Goal: Use online tool/utility: Use online tool/utility

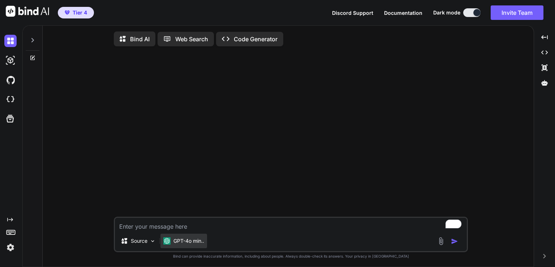
click at [184, 246] on div "GPT-4o min.." at bounding box center [184, 241] width 47 height 14
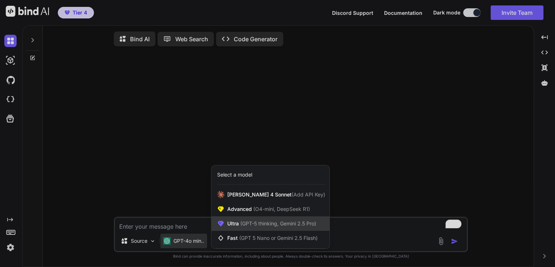
click at [266, 221] on div "Ultra (GPT-5 thinking, Gemini 2.5 Pro)" at bounding box center [271, 223] width 118 height 14
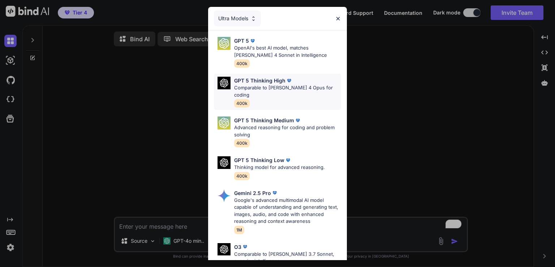
click at [272, 89] on p "Comparable to Claude 4 Opus for coding" at bounding box center [287, 91] width 107 height 14
type textarea "x"
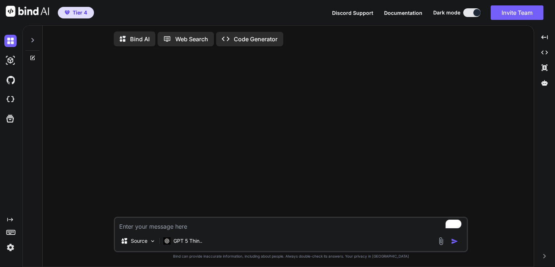
click at [140, 231] on textarea "To enrich screen reader interactions, please activate Accessibility in Grammarl…" at bounding box center [291, 224] width 352 height 13
type textarea "b"
type textarea "x"
type textarea "br"
type textarea "x"
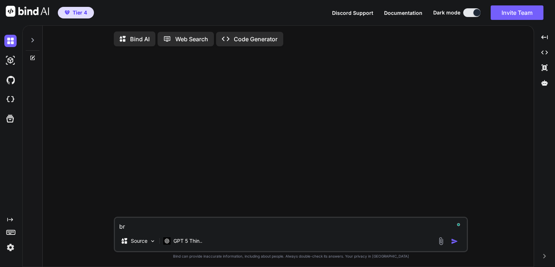
type textarea "bri"
type textarea "x"
type textarea "brin"
type textarea "x"
type textarea "bring"
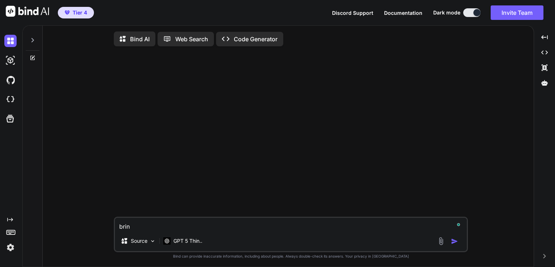
type textarea "x"
type textarea "bring"
type textarea "x"
type textarea "bring u"
type textarea "x"
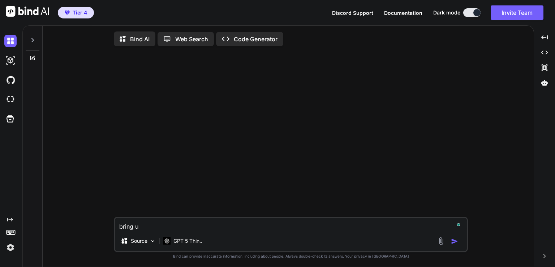
type textarea "bring up"
type textarea "x"
type textarea "bring up"
type textarea "x"
type textarea "bring up w"
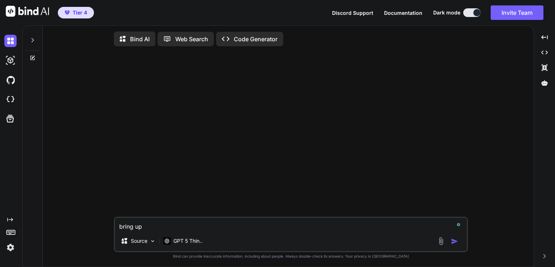
type textarea "x"
type textarea "bring up wh"
type textarea "x"
type textarea "bring up wha"
type textarea "x"
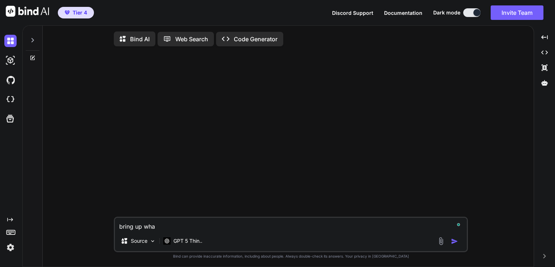
type textarea "bring up what"
type textarea "x"
type textarea "bring up what"
type textarea "x"
type textarea "bring up what y"
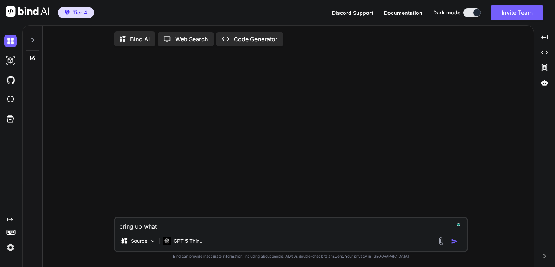
type textarea "x"
type textarea "bring up what yo"
type textarea "x"
type textarea "bring up what you"
type textarea "x"
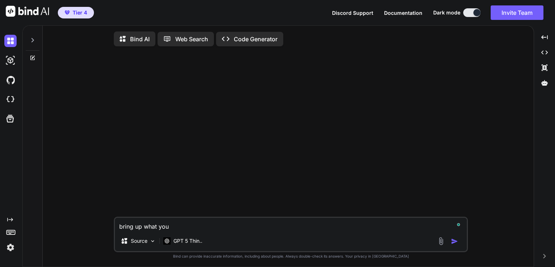
type textarea "bring up what you"
type textarea "x"
type textarea "bring up what you d"
type textarea "x"
type textarea "bring up what you di"
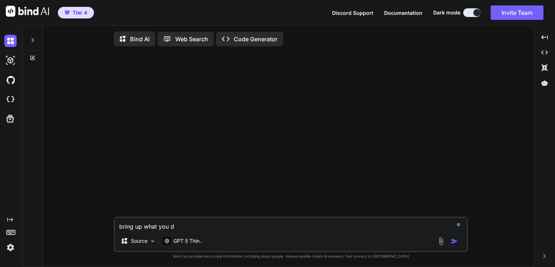
type textarea "x"
type textarea "bring up what you did"
type textarea "x"
type textarea "bring up what you did"
type textarea "x"
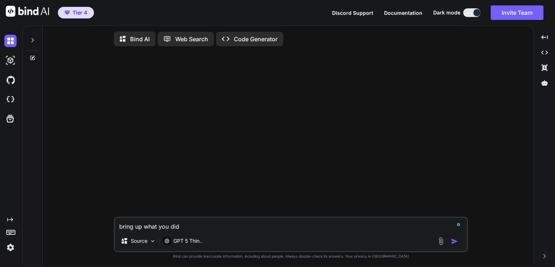
type textarea "bring up what you did l"
type textarea "x"
type textarea "bring up what you did la"
type textarea "x"
type textarea "bring up what you did las"
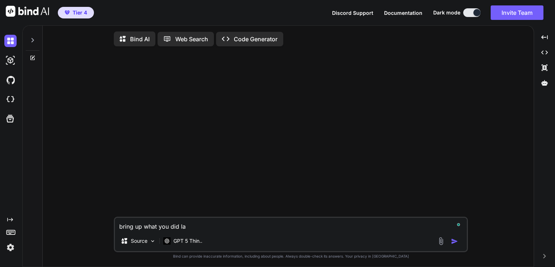
type textarea "x"
type textarea "bring up what you did last"
type textarea "x"
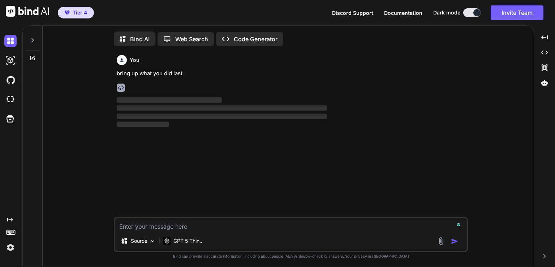
scroll to position [3, 0]
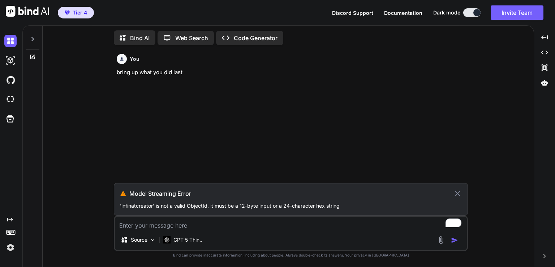
click at [144, 38] on p "Bind AI" at bounding box center [140, 38] width 20 height 9
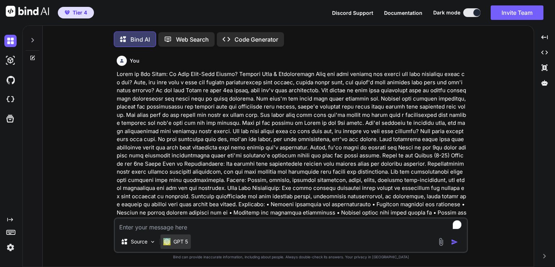
scroll to position [3, 0]
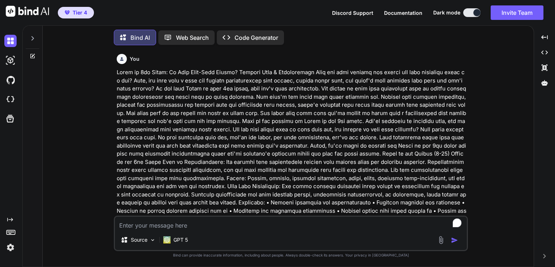
type textarea "x"
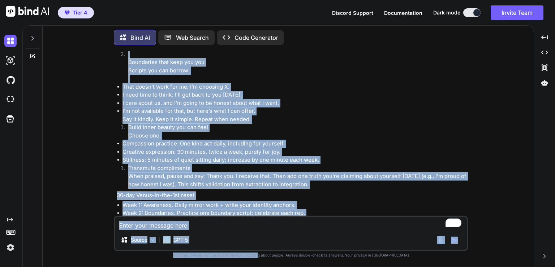
scroll to position [1935, 0]
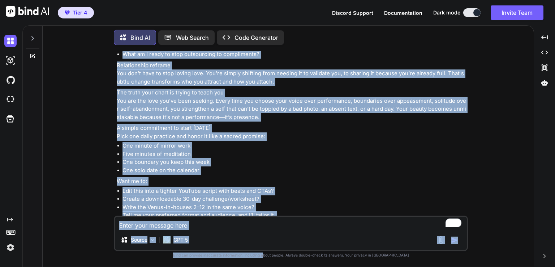
drag, startPoint x: 271, startPoint y: 162, endPoint x: 277, endPoint y: 281, distance: 118.4
click at [277, 266] on html "Tier 4 Discord Support Documentation Dark mode Invite Team Created with Pixso. …" at bounding box center [277, 133] width 555 height 267
click at [316, 203] on li "Write the Venus-in-houses 2–12 in the same voice? Tell me your preferred format…" at bounding box center [295, 211] width 344 height 16
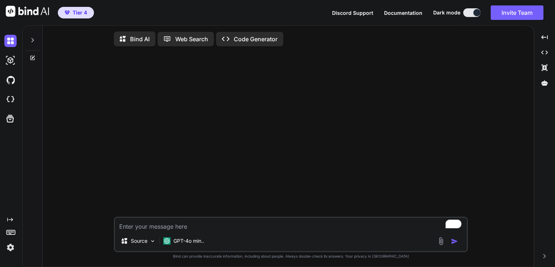
type textarea "x"
click at [547, 86] on icon at bounding box center [545, 83] width 7 height 7
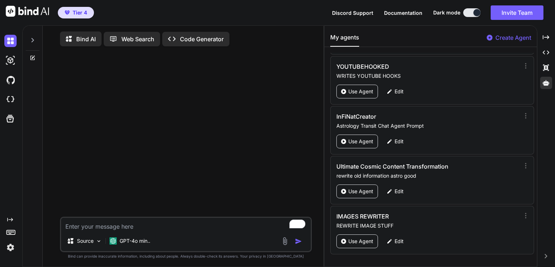
scroll to position [1377, 0]
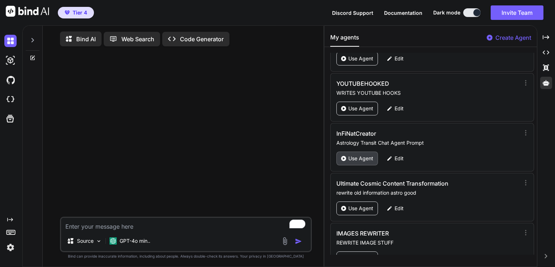
click at [364, 155] on p "Use Agent" at bounding box center [361, 158] width 25 height 7
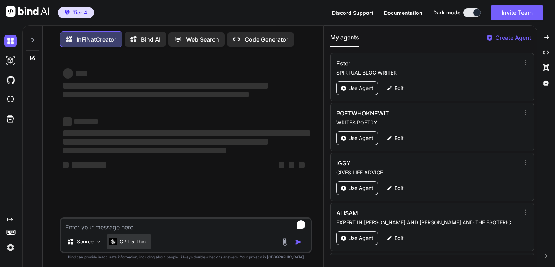
click at [137, 245] on p "GPT 5 Thin.." at bounding box center [134, 241] width 29 height 7
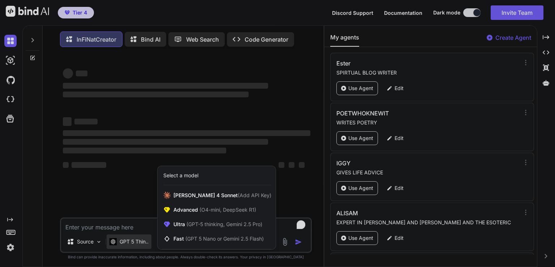
click at [122, 225] on div at bounding box center [277, 133] width 555 height 267
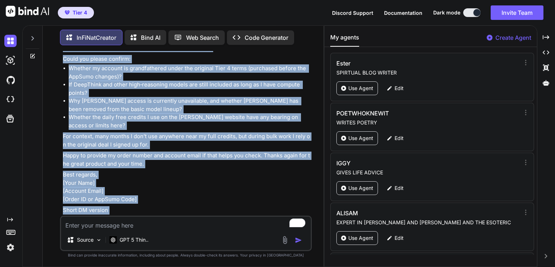
scroll to position [240, 0]
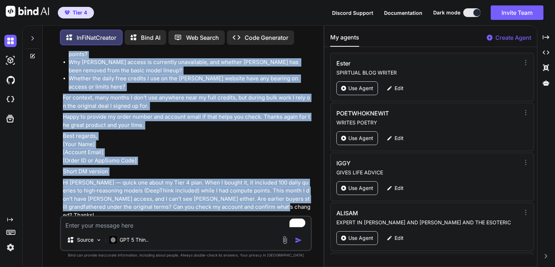
drag, startPoint x: 63, startPoint y: 164, endPoint x: 278, endPoint y: 201, distance: 218.1
click at [278, 201] on div "Here are two polished rewrites you can use. First is a professional email, foll…" at bounding box center [187, 69] width 248 height 299
copy div "Here are two polished rewrites you can use. First is a professional email, foll…"
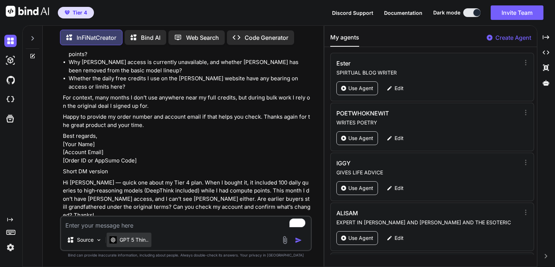
click at [131, 244] on div "GPT 5 Thin.." at bounding box center [129, 240] width 45 height 14
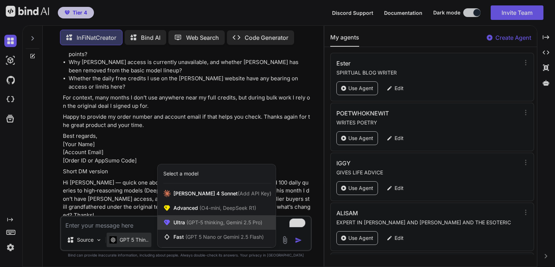
click at [208, 219] on span "(GPT-5 thinking, Gemini 2.5 Pro)" at bounding box center [223, 222] width 77 height 6
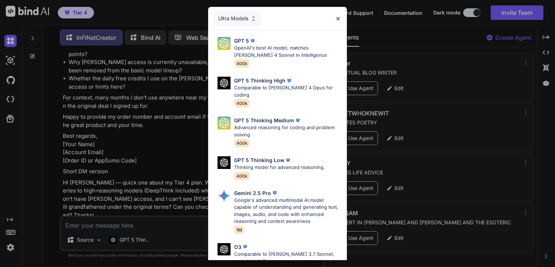
click at [341, 91] on div "GPT 5 Thinking High Comparable to Claude 4 Opus for coding 400k" at bounding box center [280, 92] width 133 height 36
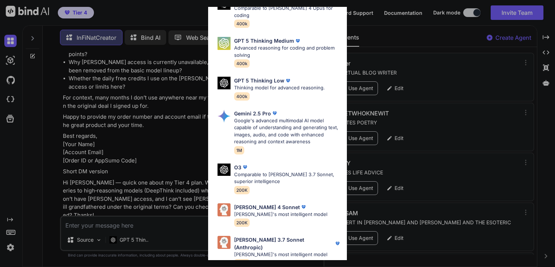
scroll to position [80, 0]
click at [449, 76] on div "Ultra Models GPT 5 OpenAI's best AI model, matches Claude 4 Sonnet in Intellige…" at bounding box center [277, 133] width 555 height 267
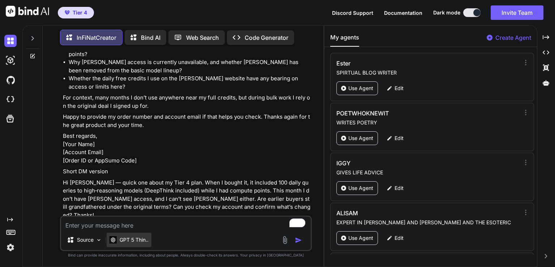
click at [143, 242] on p "GPT 5 Thin.." at bounding box center [134, 239] width 29 height 7
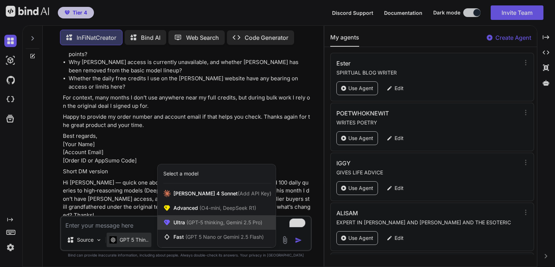
click at [203, 225] on span "(GPT-5 thinking, Gemini 2.5 Pro)" at bounding box center [223, 222] width 77 height 6
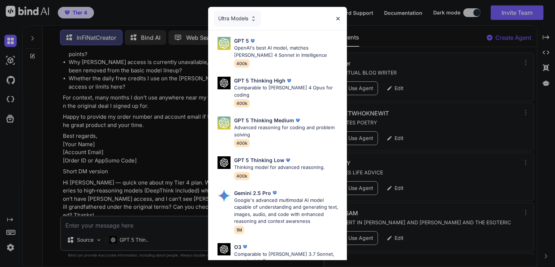
click at [253, 20] on img at bounding box center [254, 19] width 6 height 6
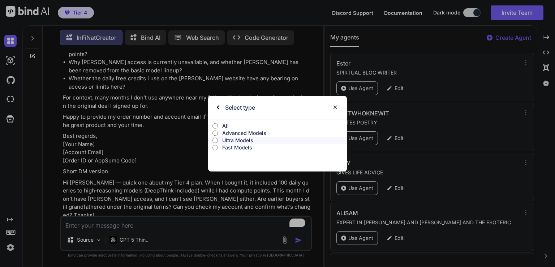
click at [236, 146] on p "Fast Models" at bounding box center [284, 147] width 125 height 7
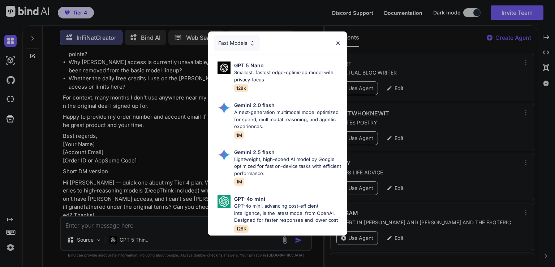
click at [249, 41] on div "Fast Models" at bounding box center [237, 43] width 46 height 16
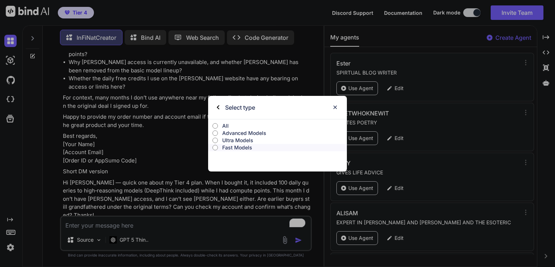
click at [250, 131] on p "Advanced Models" at bounding box center [284, 132] width 125 height 7
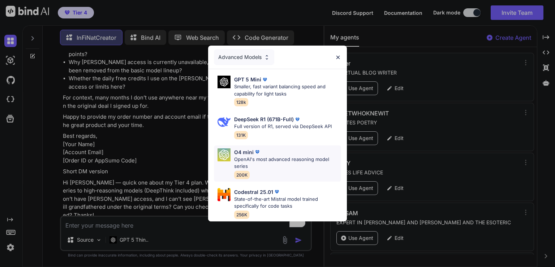
click at [270, 158] on p "OpenAI's most advanced reasoning model series" at bounding box center [287, 163] width 107 height 14
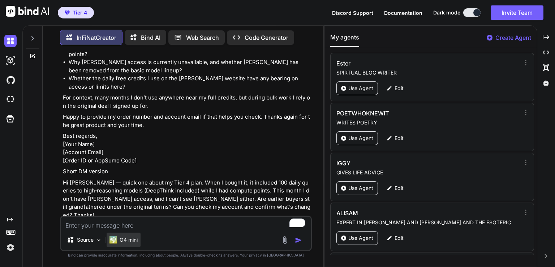
click at [124, 239] on p "O4 mini" at bounding box center [129, 239] width 18 height 7
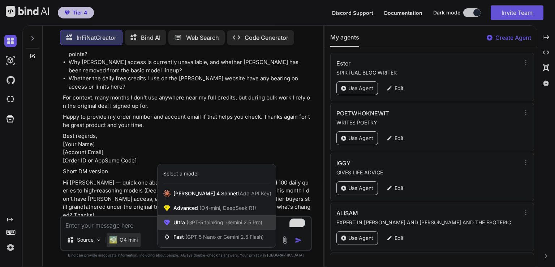
click at [197, 224] on span "(GPT-5 thinking, Gemini 2.5 Pro)" at bounding box center [223, 222] width 77 height 6
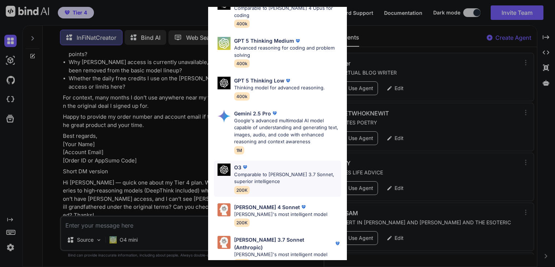
click at [265, 171] on p "Comparable to Claude 3.7 Sonnet, superior intelligence" at bounding box center [287, 178] width 107 height 14
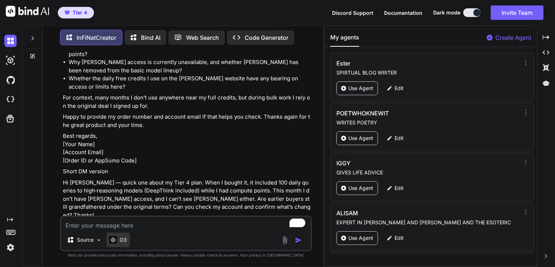
click at [122, 239] on p "O3" at bounding box center [123, 239] width 7 height 7
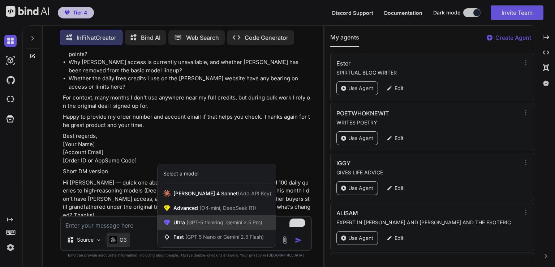
click at [200, 228] on div "Ultra (GPT-5 thinking, Gemini 2.5 Pro)" at bounding box center [217, 222] width 118 height 14
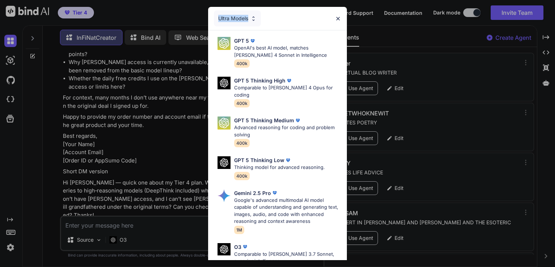
click at [250, 21] on div "Ultra Models" at bounding box center [237, 18] width 47 height 16
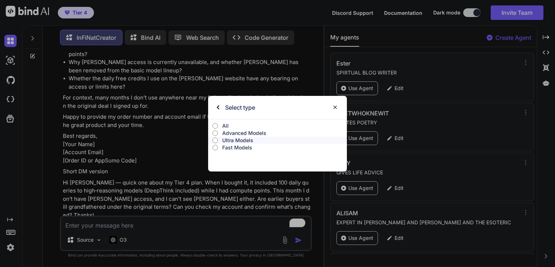
click at [225, 122] on p "All" at bounding box center [284, 125] width 125 height 7
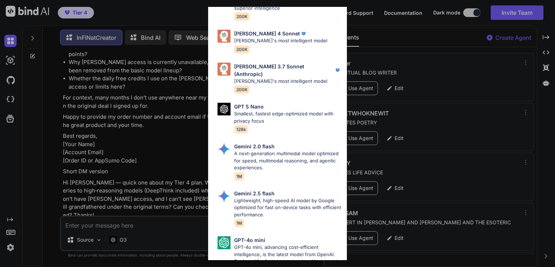
scroll to position [412, 0]
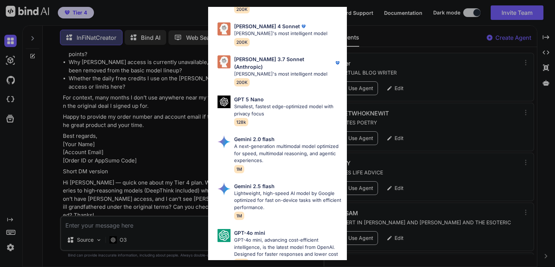
click at [154, 228] on div "All GPT 5 Mini Smaller, fast variant balancing speed and capability for light t…" at bounding box center [277, 133] width 555 height 267
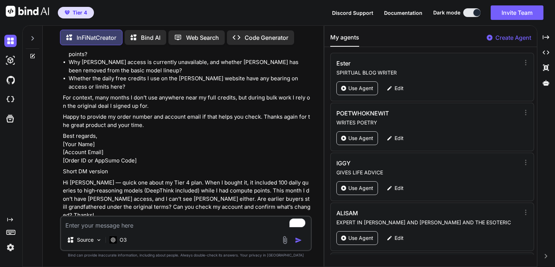
click at [133, 224] on textarea "To enrich screen reader interactions, please activate Accessibility in Grammarl…" at bounding box center [186, 223] width 250 height 13
type textarea "x"
type textarea "r"
type textarea "x"
type textarea "re"
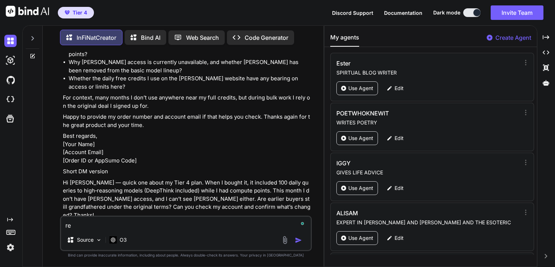
type textarea "x"
type textarea "rew"
type textarea "x"
type textarea "rewr"
type textarea "x"
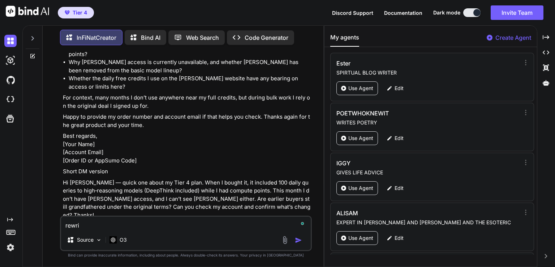
type textarea "rewrit"
type textarea "x"
type textarea "rewrite"
type textarea "x"
type textarea "rewrite"
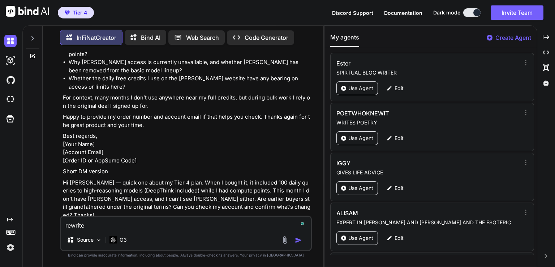
type textarea "x"
type textarea "rewrite th"
type textarea "x"
type textarea "rewrite ths"
type textarea "x"
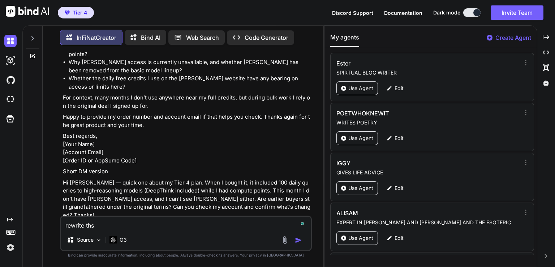
type textarea "rewrite thsi"
type textarea "x"
type textarea "rewrite thsi w"
type textarea "x"
type textarea "rewrite thsi wo"
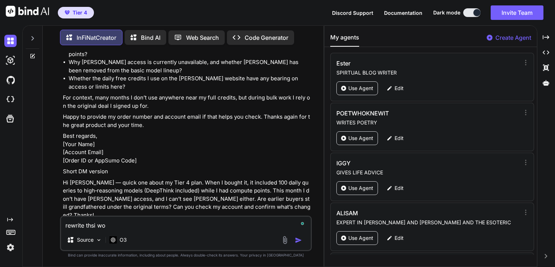
type textarea "x"
type textarea "rewrite thsi wor"
type textarea "x"
type textarea "rewrite thsi work"
type textarea "x"
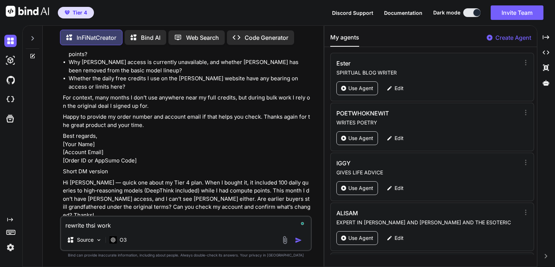
type textarea "rewrite thsi wor"
type textarea "x"
type textarea "rewrite thsi word"
type textarea "x"
type textarea "rewrite thsi word"
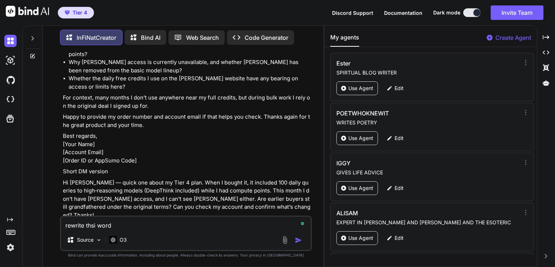
type textarea "x"
type textarea "rewrite thsi word f"
type textarea "x"
type textarea "rewrite thsi word fo"
type textarea "x"
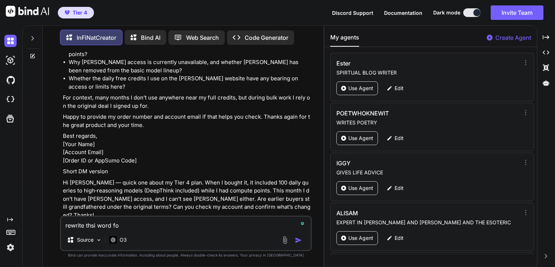
type textarea "rewrite thsi word for"
type textarea "x"
type textarea "rewrite thsi word for"
type textarea "x"
type textarea "rewrite thsi word for w"
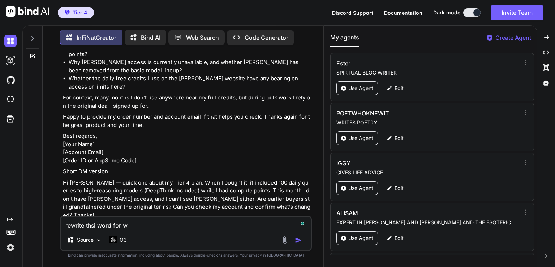
type textarea "x"
type textarea "rewrite thsi word for wo"
type textarea "x"
type textarea "rewrite thsi word for wor"
type textarea "x"
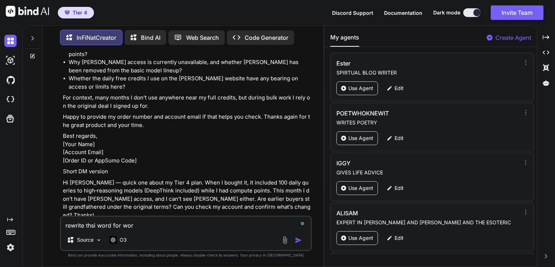
type textarea "rewrite thsi word for word"
type textarea "x"
type textarea "rewrite thsi word for word"
type textarea "x"
type textarea "rewrite thsi word for word w"
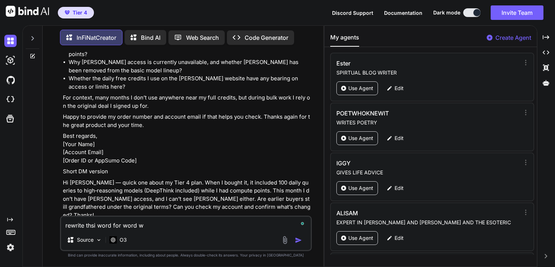
type textarea "x"
type textarea "rewrite thsi word for word wi"
type textarea "x"
type textarea "rewrite thsi word for word wit"
type textarea "x"
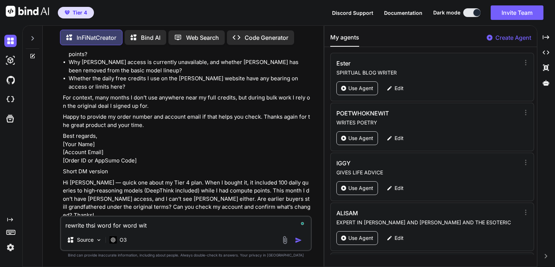
type textarea "rewrite thsi word for word with"
type textarea "x"
type textarea "rewrite thsi word for word witho"
type textarea "x"
type textarea "rewrite thsi word for word without"
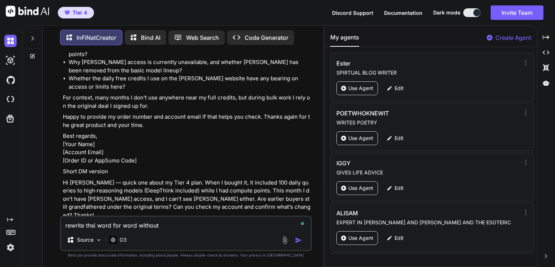
type textarea "x"
type textarea "rewrite thsi word for word without"
type textarea "x"
type textarea "rewrite thsi word for word without t"
type textarea "x"
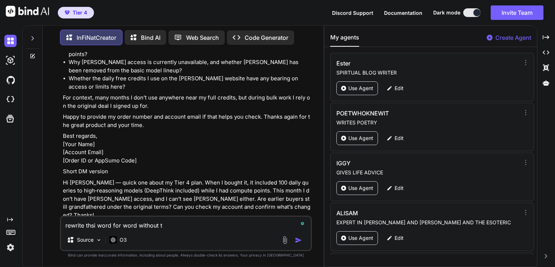
type textarea "rewrite thsi word for word without th"
type textarea "x"
type textarea "rewrite thsi word for word without the"
type textarea "x"
type textarea "rewrite thsi word for word without the"
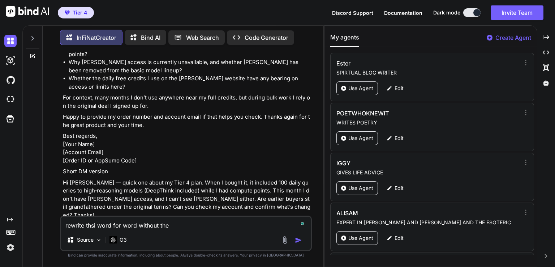
type textarea "x"
type textarea "rewrite thsi word for word without the t"
type textarea "x"
type textarea "rewrite thsi word for word without the tr"
type textarea "x"
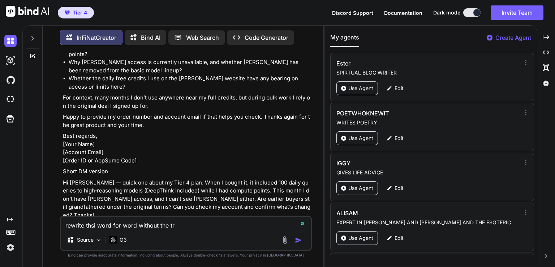
type textarea "rewrite thsi word for word without the try"
type textarea "x"
type textarea "rewrite thsi word for word without the tryp"
type textarea "x"
type textarea "rewrite thsi word for word without the trypo"
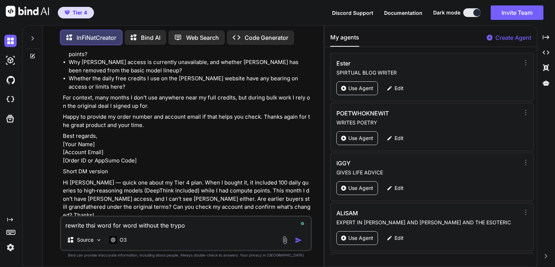
type textarea "x"
type textarea "rewrite thsi word for word without the trypos"
type textarea "x"
type textarea "rewrite thsi word for word without the trypos"
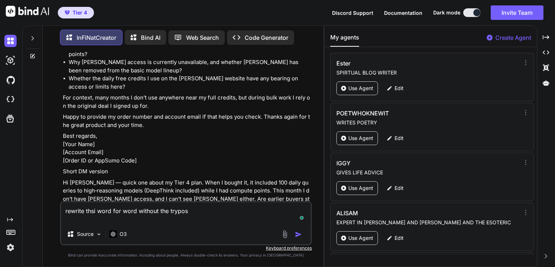
type textarea "x"
type textarea "rewrite thsi word for word without the trypos"
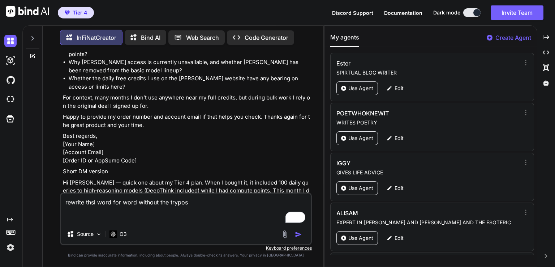
click at [173, 205] on textarea "rewrite thsi word for word without the trypos" at bounding box center [186, 208] width 250 height 30
click at [174, 205] on textarea "rewrite thsi word for word without the trypos" at bounding box center [186, 208] width 250 height 30
type textarea "x"
type textarea "rewrite thsi word for word without the typos"
click at [213, 208] on textarea "rewrite thsi word for word without the typos" at bounding box center [186, 208] width 250 height 30
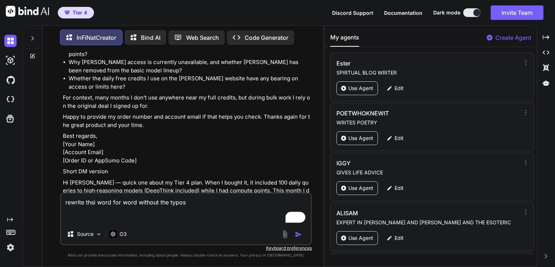
type textarea "x"
type textarea "rewrite thsi word for word without the typos u"
type textarea "x"
type textarea "rewrite thsi word for word without the typos us"
type textarea "x"
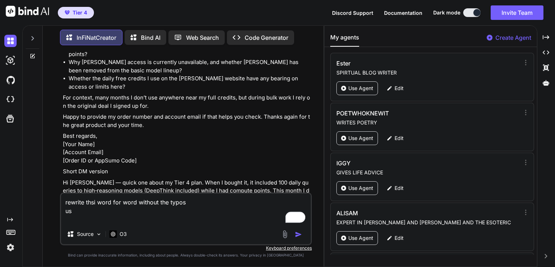
type textarea "rewrite thsi word for word without the typos usi"
type textarea "x"
type textarea "rewrite thsi word for word without the typos usin"
type textarea "x"
type textarea "rewrite thsi word for word without the typos using"
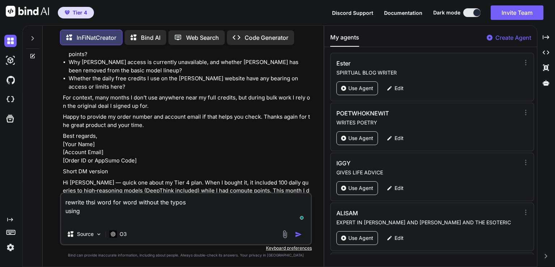
type textarea "x"
type textarea "rewrite thsi word for word without the typos using"
type textarea "x"
type textarea "rewrite thsi word for word without the typos using t"
type textarea "x"
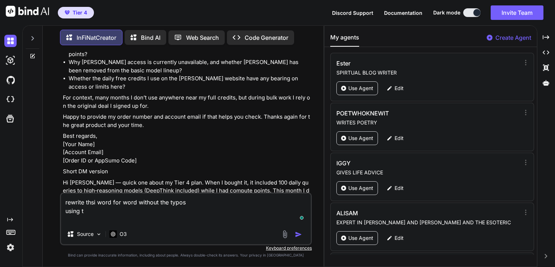
type textarea "rewrite thsi word for word without the typos using th"
type textarea "x"
type textarea "rewrite thsi word for word without the typos using the"
type textarea "x"
type textarea "rewrite thsi word for word without the typos using the"
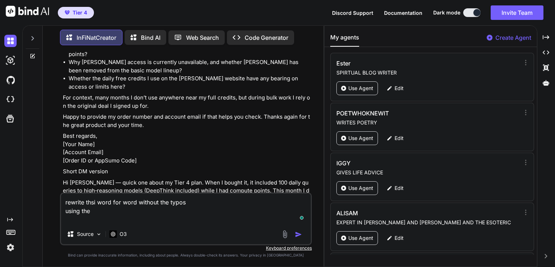
type textarea "x"
type textarea "rewrite thsi word for word without the typos using the c"
type textarea "x"
type textarea "rewrite thsi word for word without the typos using the co"
type textarea "x"
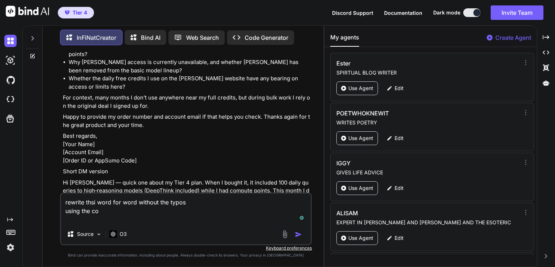
type textarea "rewrite thsi word for word without the typos using the cor"
type textarea "x"
type textarea "rewrite thsi word for word without the typos using the corr"
type textarea "x"
type textarea "rewrite thsi word for word without the typos using the corre"
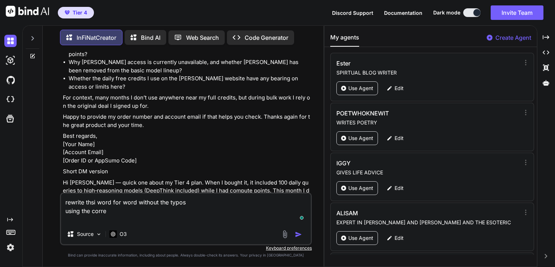
type textarea "x"
type textarea "rewrite thsi word for word without the typos using the correc"
type textarea "x"
type textarea "rewrite thsi word for word without the typos using the correct"
type textarea "x"
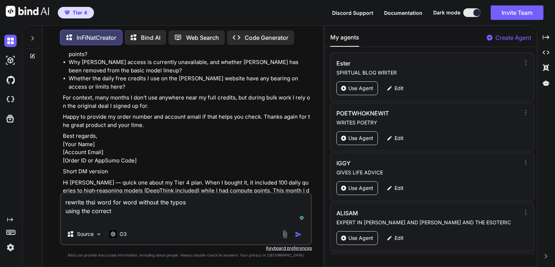
type textarea "rewrite thsi word for word without the typos using the correct"
type textarea "x"
type textarea "rewrite thsi word for word without the typos using the correct g"
type textarea "x"
type textarea "rewrite thsi word for word without the typos using the correct gr"
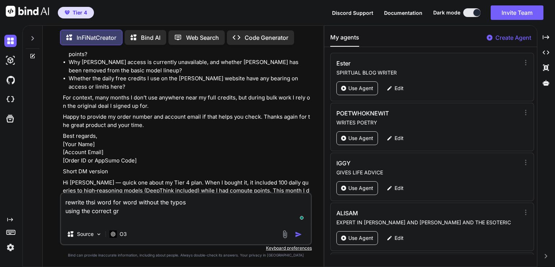
type textarea "x"
type textarea "rewrite thsi word for word without the typos using the correct gra"
type textarea "x"
type textarea "rewrite thsi word for word without the typos using the correct gram"
type textarea "x"
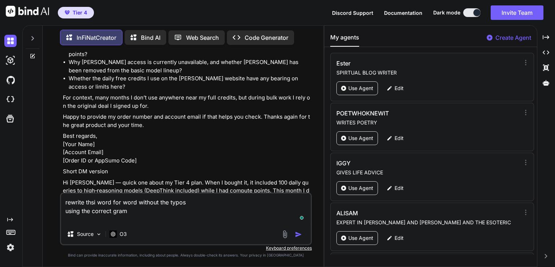
type textarea "rewrite thsi word for word without the typos using the correct gramm"
type textarea "x"
type textarea "rewrite thsi word for word without the typos using the correct gramme"
type textarea "x"
type textarea "rewrite thsi word for word without the typos using the correct grammer"
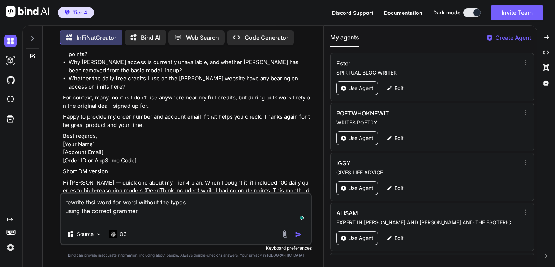
type textarea "x"
type textarea "rewrite thsi word for word without the typos using the correct grammer"
type textarea "x"
type textarea "rewrite thsi word for word without the typos using the correct grammer"
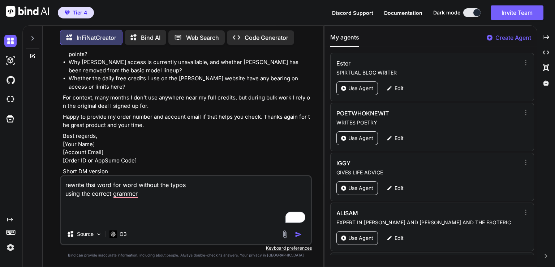
paste textarea "Subject: Clarification on Tier 4 access to Claude, DeepThink, and grandfathered…"
type textarea "x"
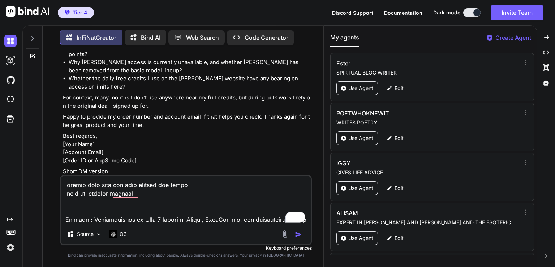
scroll to position [287, 0]
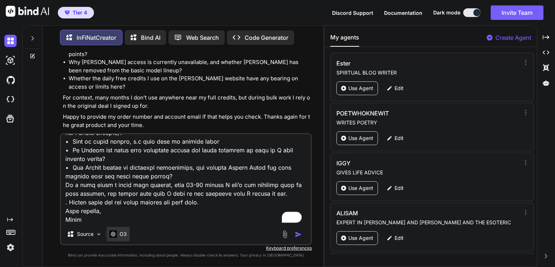
type textarea "rewrite thsi word for word without the typos using the correct grammer Subject:…"
click at [122, 236] on p "O3" at bounding box center [123, 233] width 7 height 7
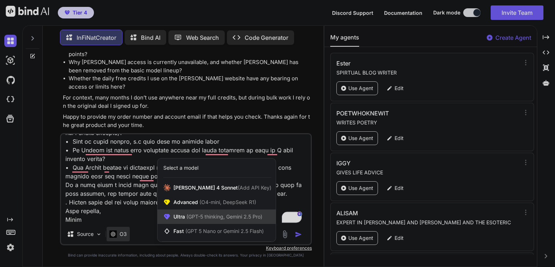
click at [218, 217] on span "(GPT-5 thinking, Gemini 2.5 Pro)" at bounding box center [223, 216] width 77 height 6
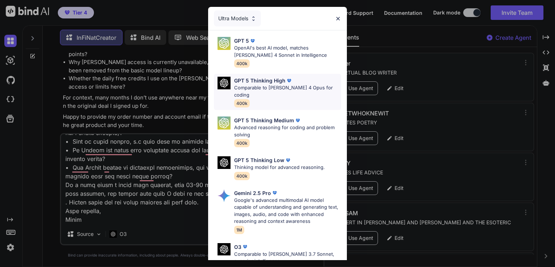
click at [280, 93] on div "GPT 5 Thinking High Comparable to Claude 4 Opus for coding 400k" at bounding box center [287, 92] width 107 height 30
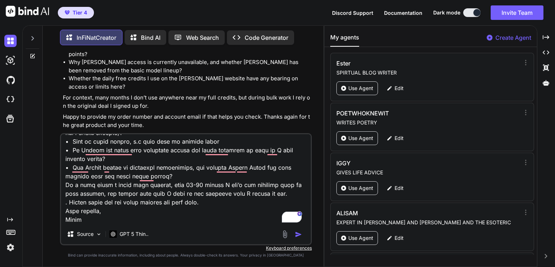
click at [296, 236] on img "button" at bounding box center [298, 234] width 7 height 7
type textarea "x"
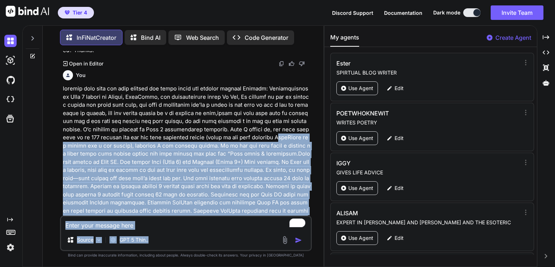
scroll to position [528, 0]
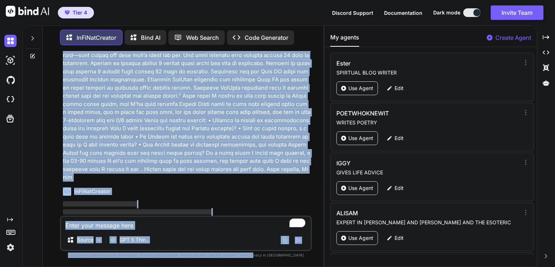
drag, startPoint x: 285, startPoint y: 118, endPoint x: 268, endPoint y: 281, distance: 164.0
click at [268, 266] on html "Tier 4 Discord Support Documentation Dark mode Invite Team Created with Pixso. …" at bounding box center [277, 133] width 555 height 267
type textarea "x"
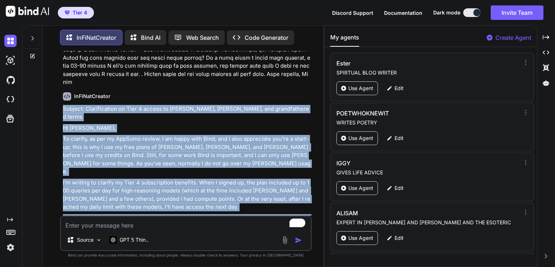
scroll to position [811, 0]
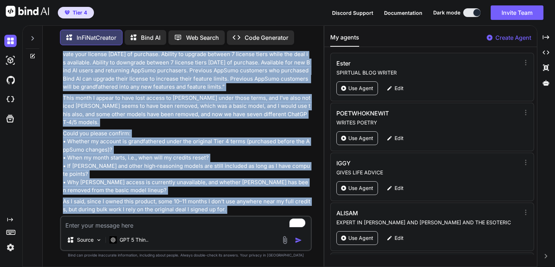
drag, startPoint x: 62, startPoint y: 185, endPoint x: 234, endPoint y: 201, distance: 172.9
click at [234, 201] on div "You rewrite this, hey sam i am just wondering why i dont ahve anymore access to…" at bounding box center [186, 133] width 251 height 165
copy div "Subject: Clarification on Tier 4 access to Claude, DeepThink, and grandfathered…"
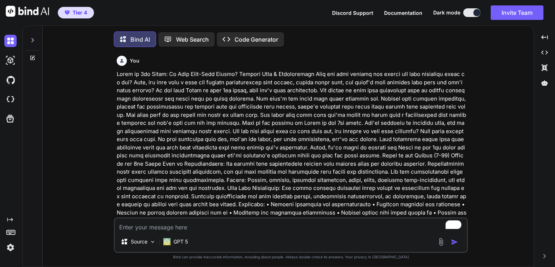
type textarea "x"
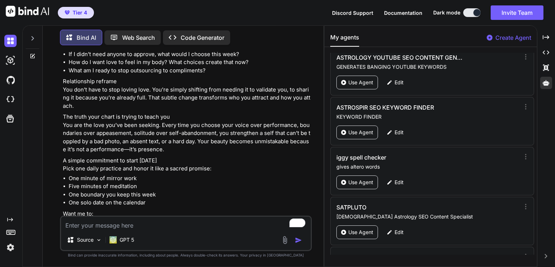
scroll to position [626, 0]
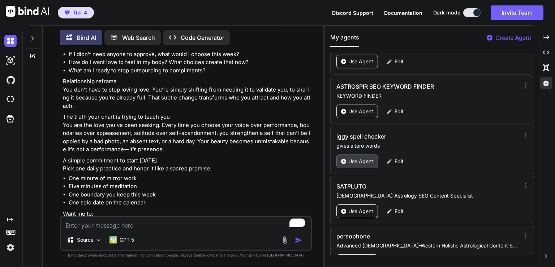
click at [366, 158] on p "Use Agent" at bounding box center [361, 161] width 25 height 7
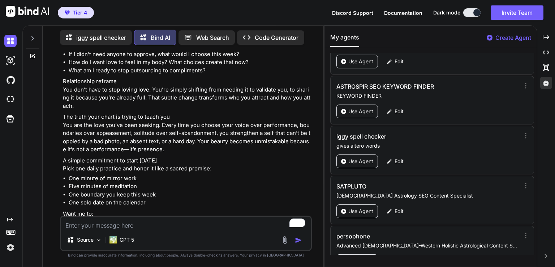
click at [107, 42] on div "iggy spell checker" at bounding box center [96, 37] width 72 height 15
click at [106, 41] on div "iggy spell checker" at bounding box center [96, 37] width 72 height 15
click at [106, 38] on p "iggy spell checker" at bounding box center [101, 37] width 50 height 9
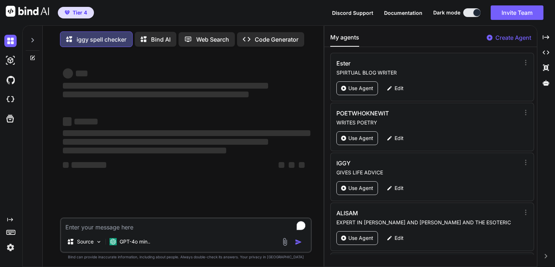
click at [106, 38] on p "iggy spell checker" at bounding box center [102, 39] width 50 height 9
click at [133, 238] on div "GPT-4o min.." at bounding box center [130, 241] width 47 height 14
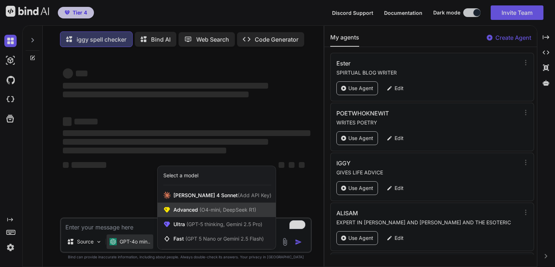
click at [194, 216] on div "Advanced (O4-mini, DeepSeek R1)" at bounding box center [217, 209] width 118 height 14
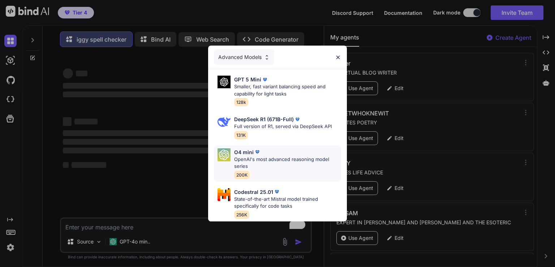
click at [310, 157] on p "OpenAI's most advanced reasoning model series" at bounding box center [287, 163] width 107 height 14
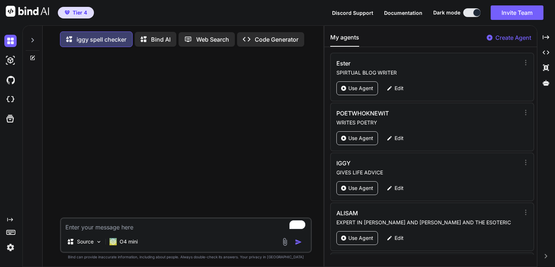
click at [97, 231] on textarea "To enrich screen reader interactions, please activate Accessibility in Grammarl…" at bounding box center [186, 224] width 250 height 13
type textarea "x"
paste textarea "Electromagnetic"
type textarea "Electromagnetic"
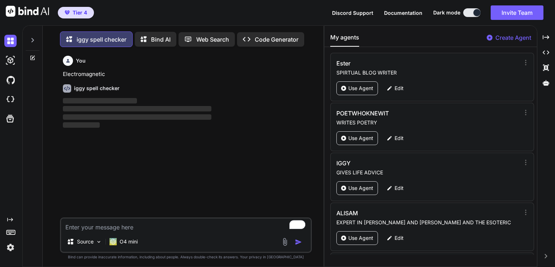
scroll to position [3, 0]
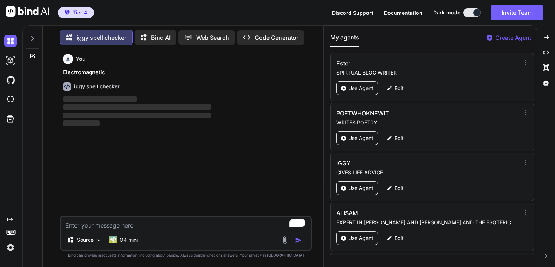
type textarea "x"
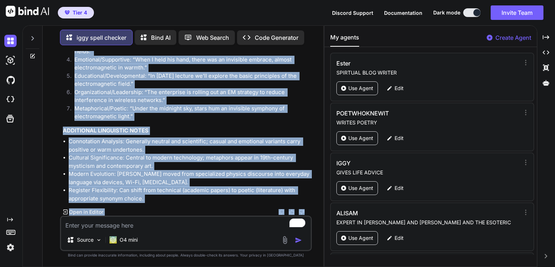
scroll to position [1541, 0]
drag, startPoint x: 61, startPoint y: 97, endPoint x: 222, endPoint y: 199, distance: 189.7
click at [222, 199] on div "You Electromagnetic iggy spell checker ELECTROMAGNETIC Word Origin and Etymolog…" at bounding box center [186, 133] width 251 height 165
copy div "LOREMIPSUMDOLOR Sita Consec adi Elitseddo: Eiusmo: temp Incid utlabore (“etdol,…"
click at [212, 100] on li "Organizational/Leadership: “The enterprise is rolling out an EM strategy to red…" at bounding box center [190, 96] width 242 height 16
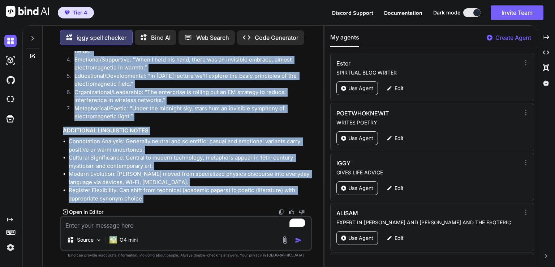
drag, startPoint x: 64, startPoint y: 98, endPoint x: 206, endPoint y: 195, distance: 171.8
copy div "LOREMIPSUMDOLOR Sita Consec adi Elitseddo: Eiusmo: temp Incid utlabore (“etdol,…"
